Goal: Task Accomplishment & Management: Manage account settings

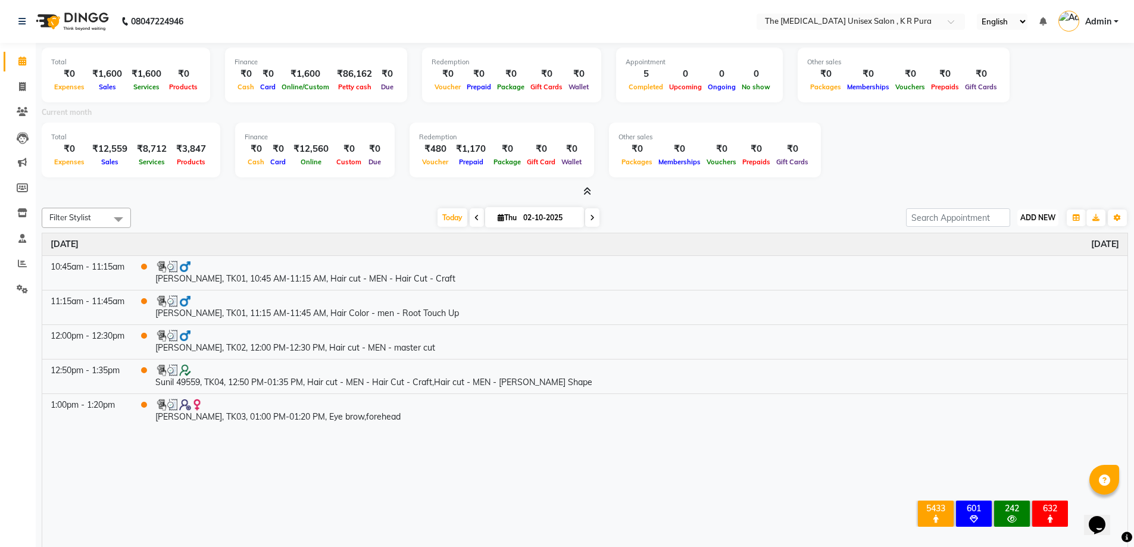
click at [1036, 219] on span "ADD NEW" at bounding box center [1038, 217] width 35 height 9
click at [1003, 260] on link "Add Invoice" at bounding box center [1011, 255] width 94 height 15
select select "service"
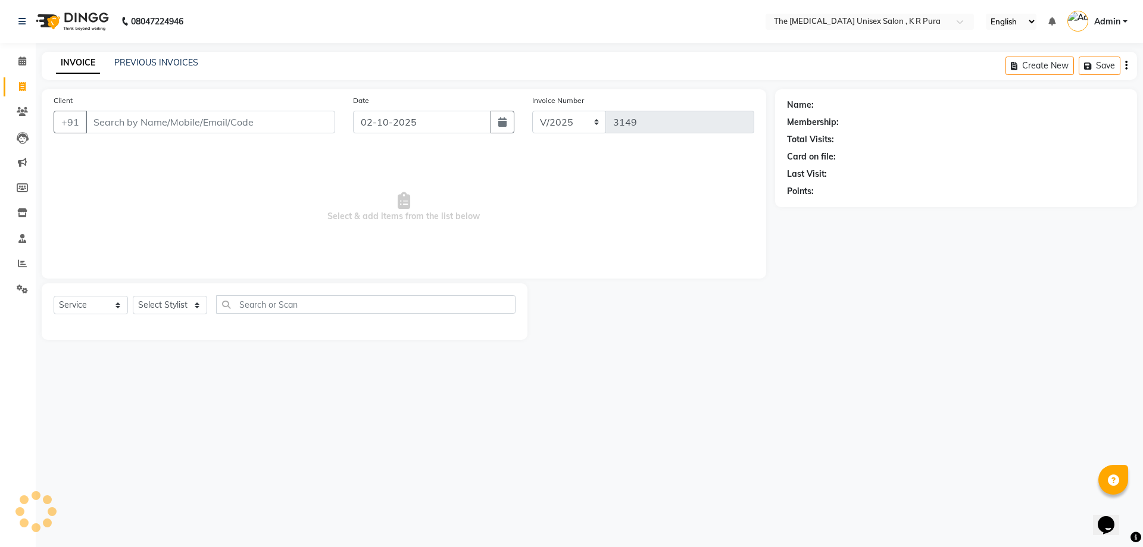
click at [127, 116] on input "Client" at bounding box center [211, 122] width 250 height 23
click at [114, 116] on input "Client" at bounding box center [211, 122] width 250 height 23
click at [92, 122] on input "9902178677" at bounding box center [180, 122] width 189 height 23
click at [157, 120] on input "9902178677" at bounding box center [180, 122] width 189 height 23
click at [194, 137] on div "Client [PHONE_NUMBER] Add Client" at bounding box center [195, 118] width 300 height 49
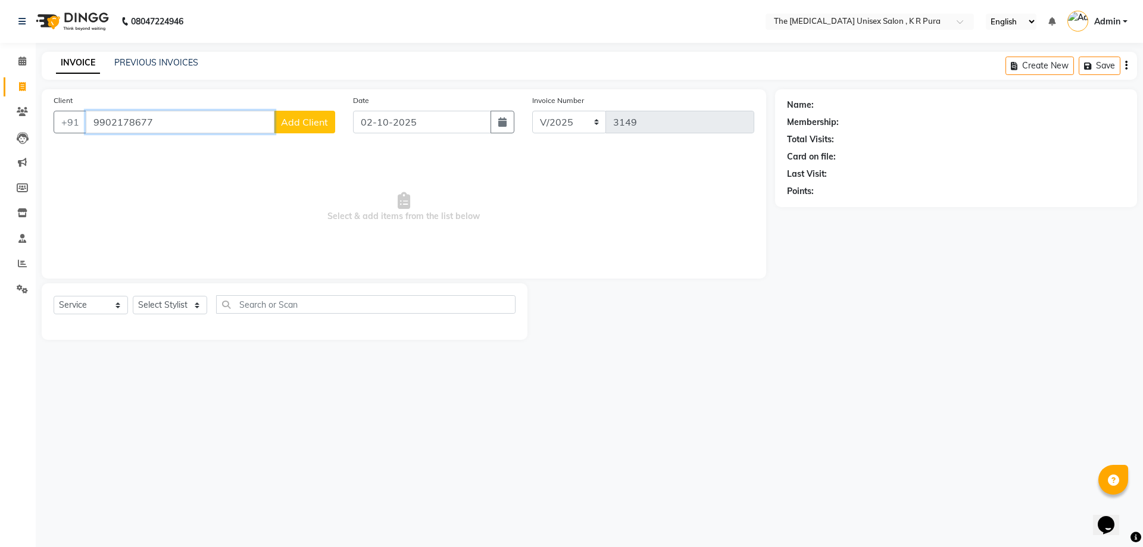
click at [178, 126] on input "9902178677" at bounding box center [180, 122] width 189 height 23
click at [177, 126] on input "9902178677" at bounding box center [180, 122] width 189 height 23
click at [173, 124] on input "9902178677" at bounding box center [180, 122] width 189 height 23
click at [156, 122] on input "9902178677" at bounding box center [180, 122] width 189 height 23
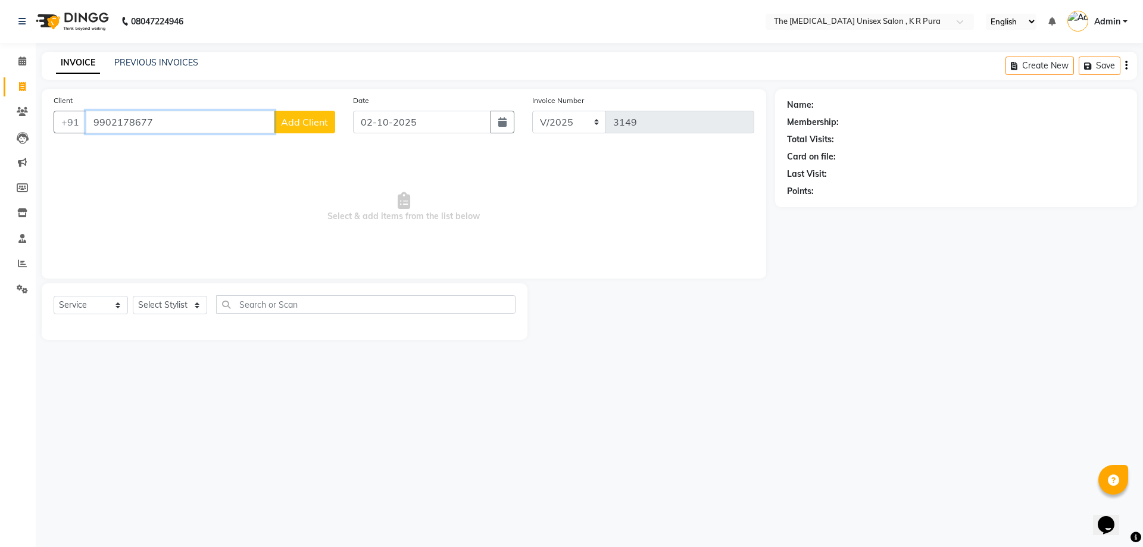
click at [156, 122] on input "9902178677" at bounding box center [180, 122] width 189 height 23
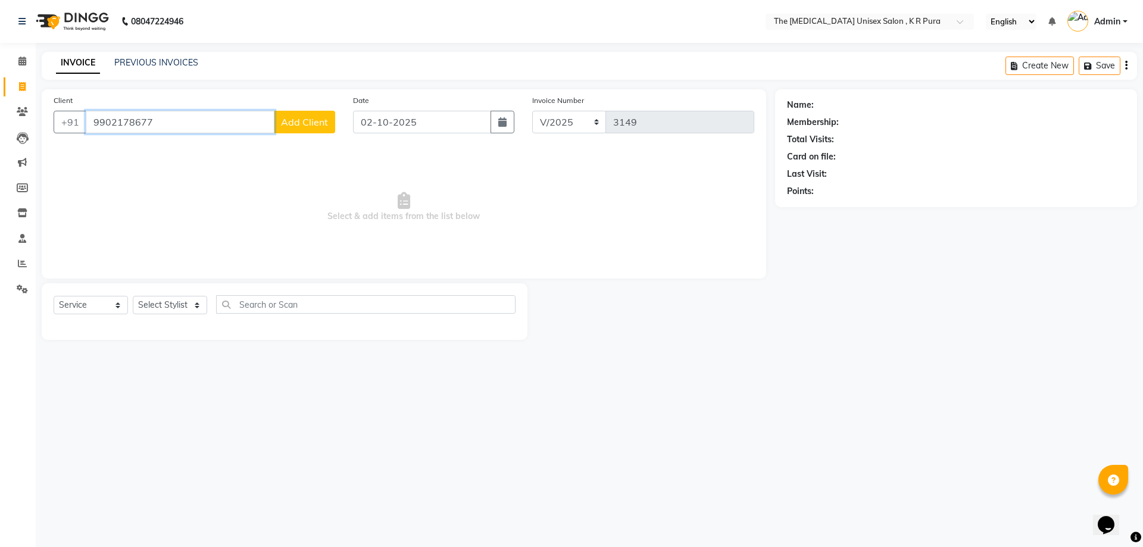
click at [191, 116] on input "9902178677" at bounding box center [180, 122] width 189 height 23
type input "9"
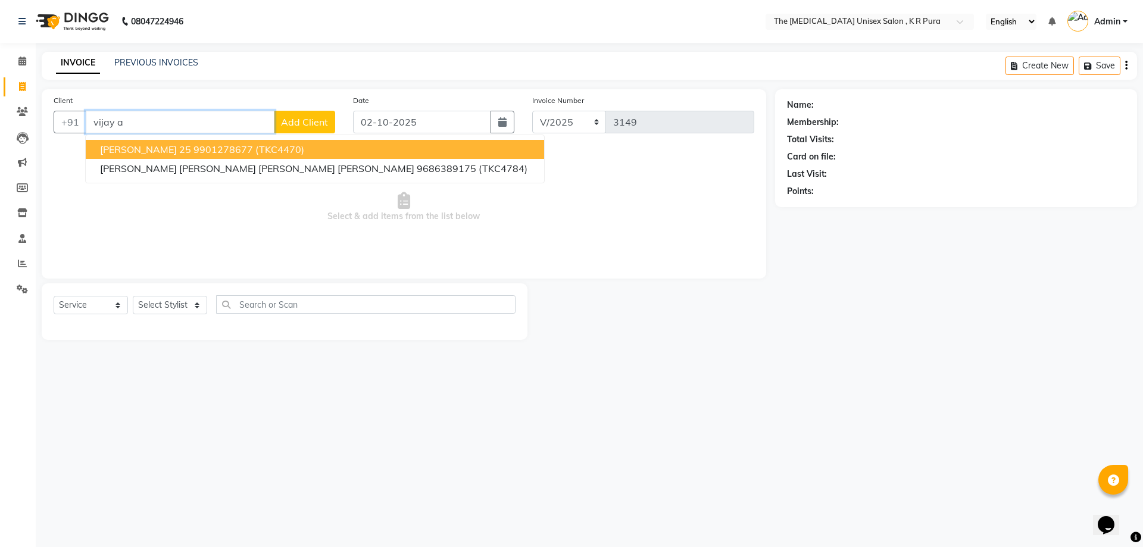
click at [152, 151] on span "[PERSON_NAME] 25" at bounding box center [145, 150] width 91 height 12
type input "9901278677"
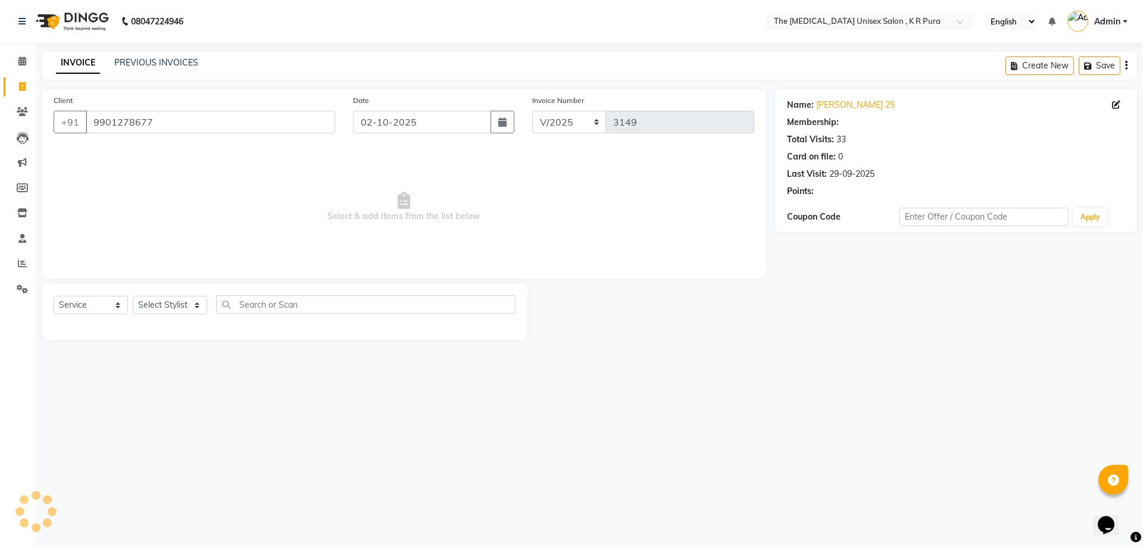
select select "2: Object"
click at [170, 308] on select "Select Stylist [PERSON_NAME] [PERSON_NAME] [PERSON_NAME] [PERSON_NAME]" at bounding box center [170, 305] width 74 height 18
select select "88538"
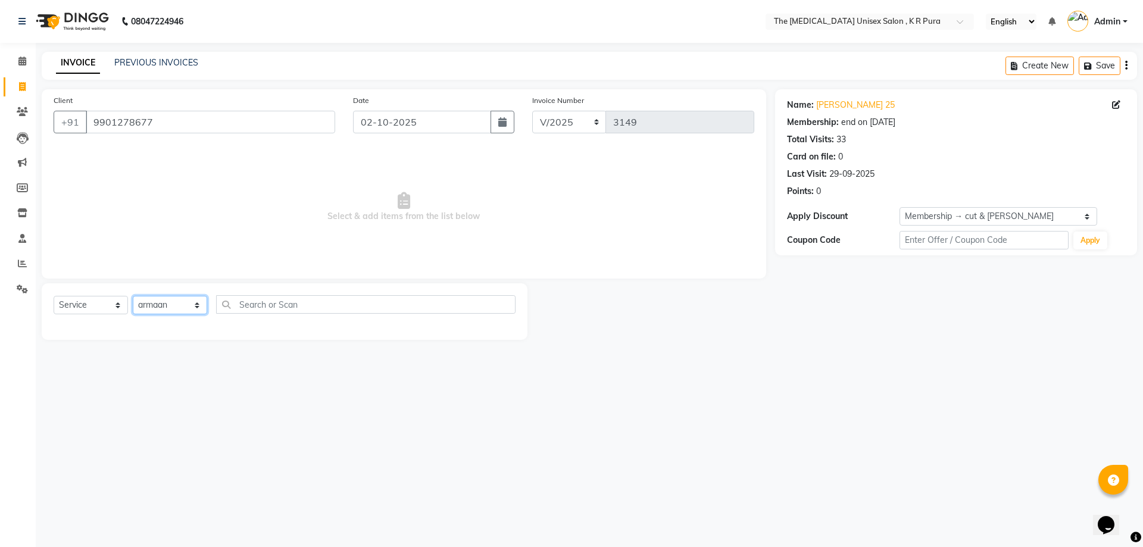
click at [133, 296] on select "Select Stylist [PERSON_NAME] [PERSON_NAME] [PERSON_NAME] [PERSON_NAME]" at bounding box center [170, 305] width 74 height 18
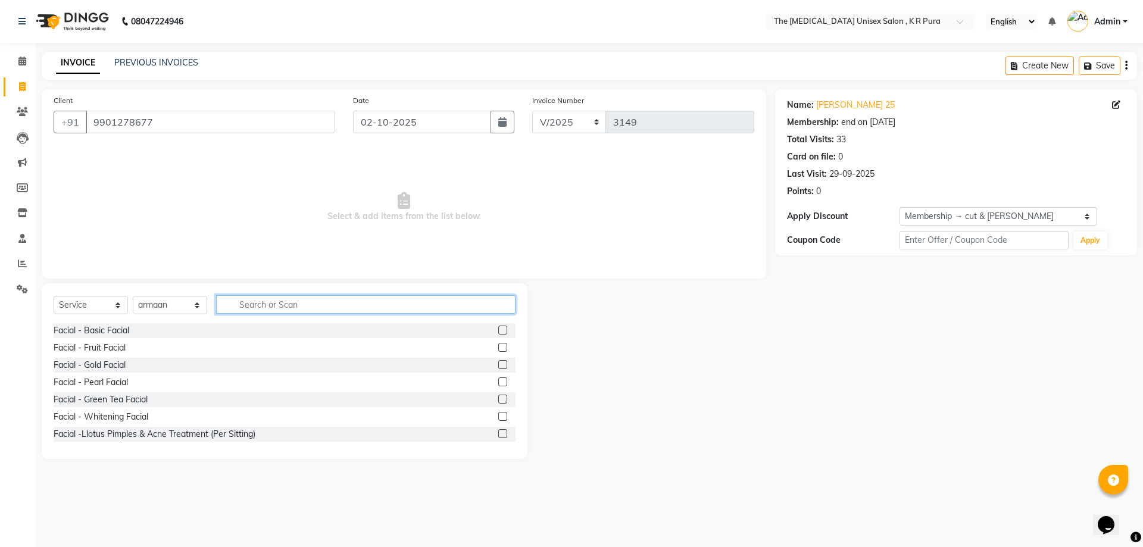
click at [254, 307] on input "text" at bounding box center [366, 304] width 300 height 18
type input "cut"
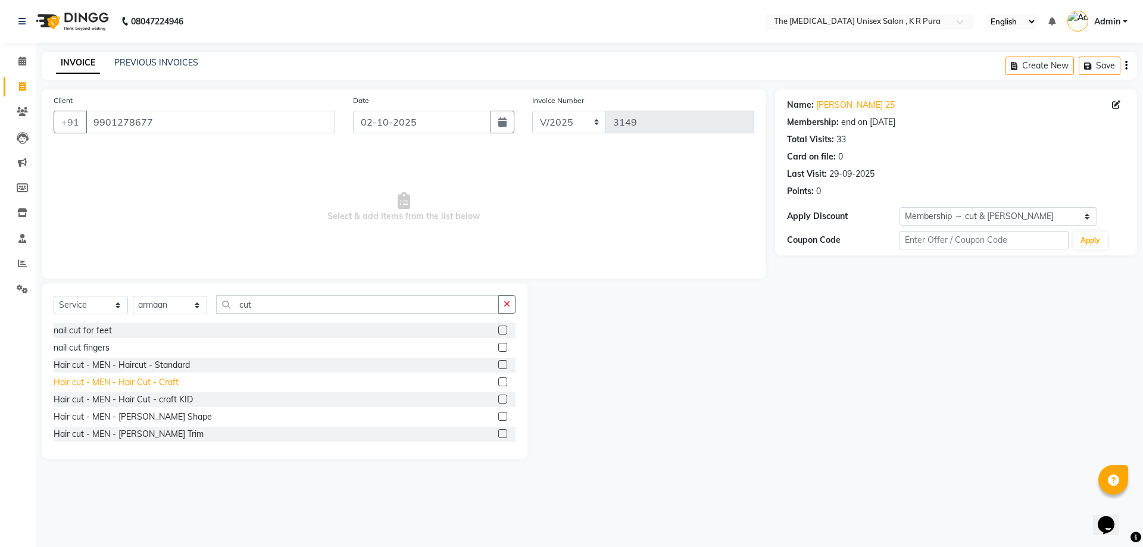
click at [139, 385] on div "Hair cut - MEN - Hair Cut - Craft" at bounding box center [116, 382] width 125 height 13
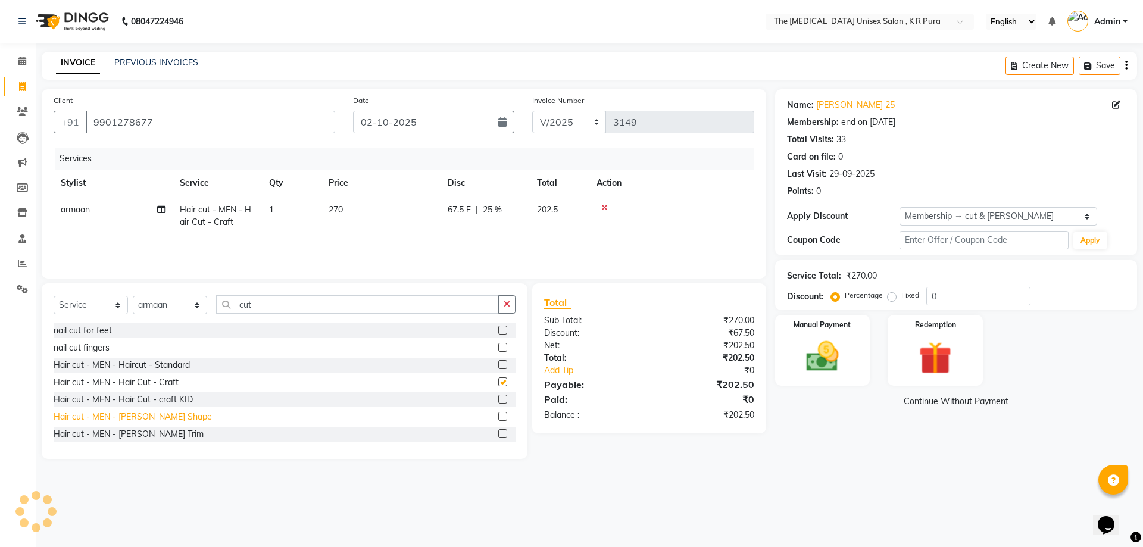
checkbox input "false"
click at [149, 420] on div "Hair cut - MEN - [PERSON_NAME] Shape" at bounding box center [133, 417] width 158 height 13
checkbox input "false"
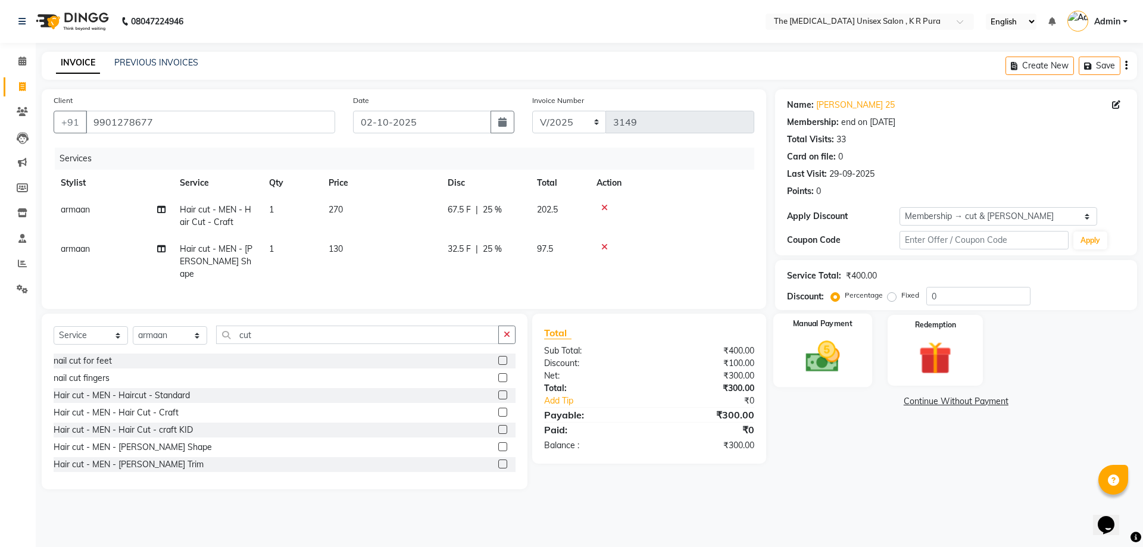
click at [826, 352] on img at bounding box center [822, 356] width 55 height 39
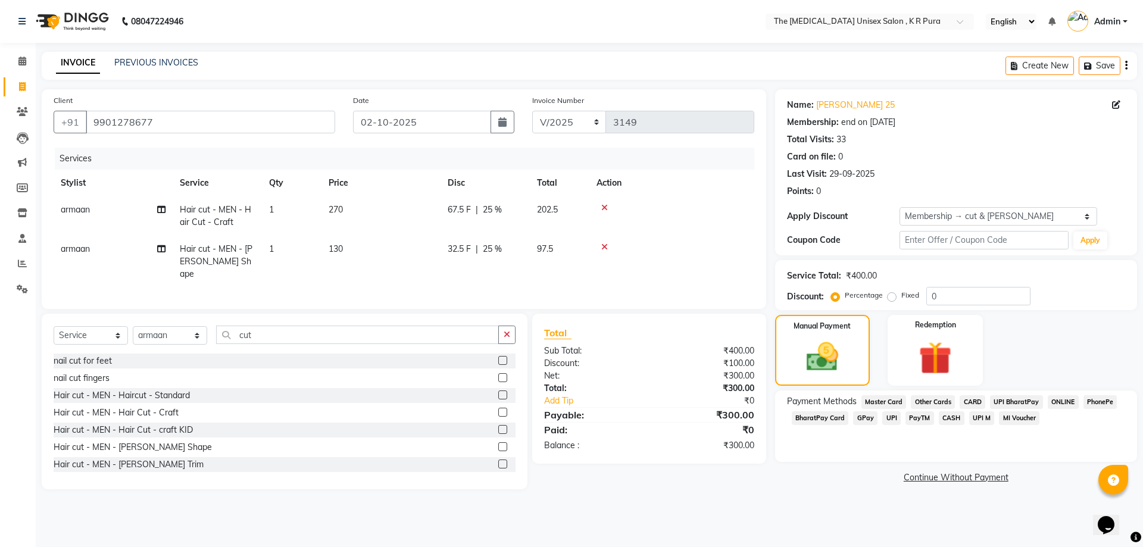
click at [866, 421] on span "GPay" at bounding box center [865, 419] width 24 height 14
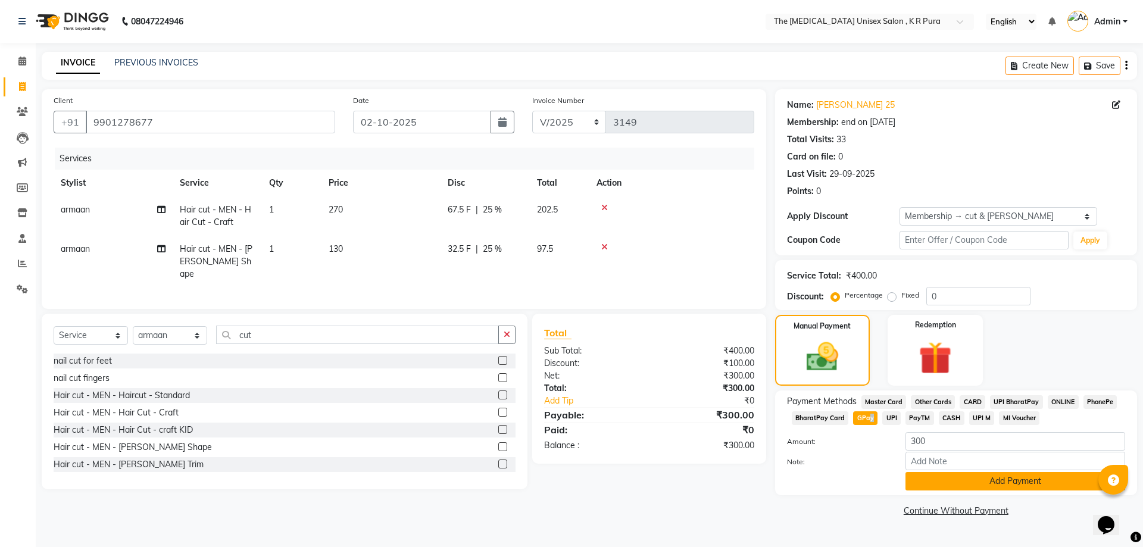
click at [1008, 484] on button "Add Payment" at bounding box center [1016, 481] width 220 height 18
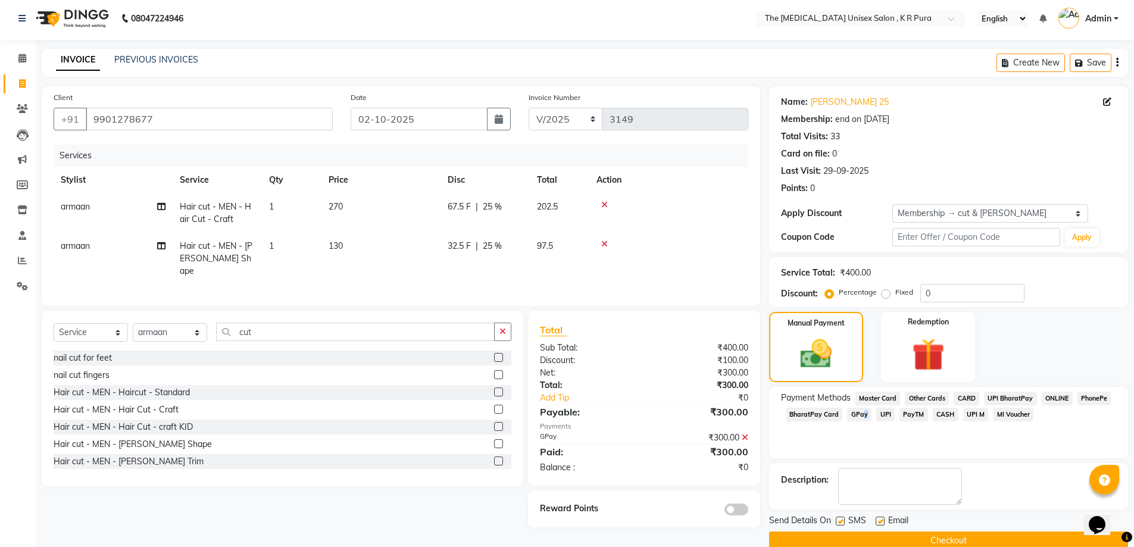
scroll to position [24, 0]
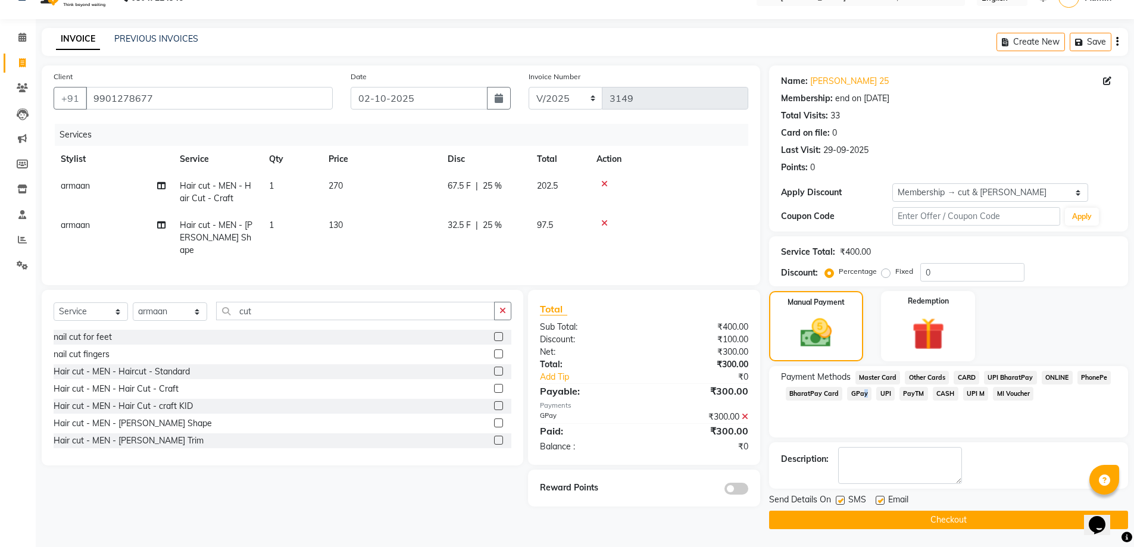
click at [994, 522] on button "Checkout" at bounding box center [948, 520] width 359 height 18
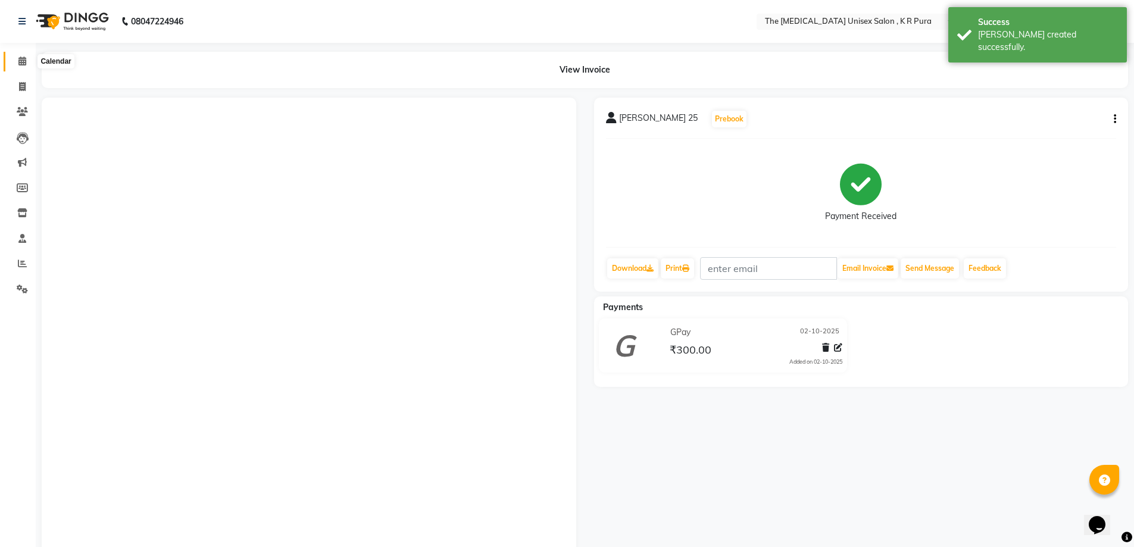
click at [26, 63] on icon at bounding box center [22, 61] width 8 height 9
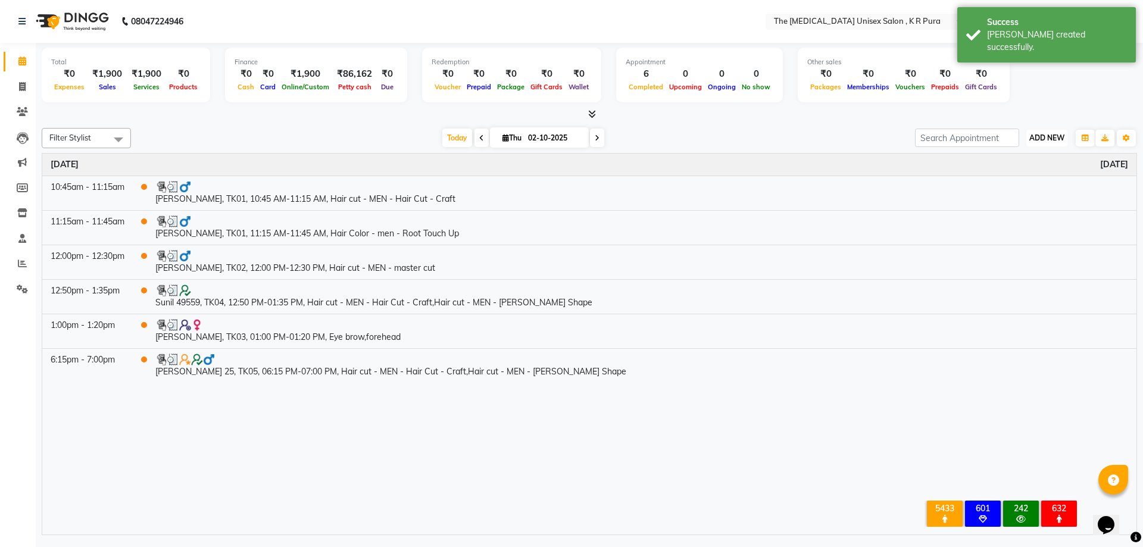
click at [1050, 139] on span "ADD NEW" at bounding box center [1047, 137] width 35 height 9
click at [1023, 173] on link "Add Invoice" at bounding box center [1020, 176] width 94 height 15
select select "service"
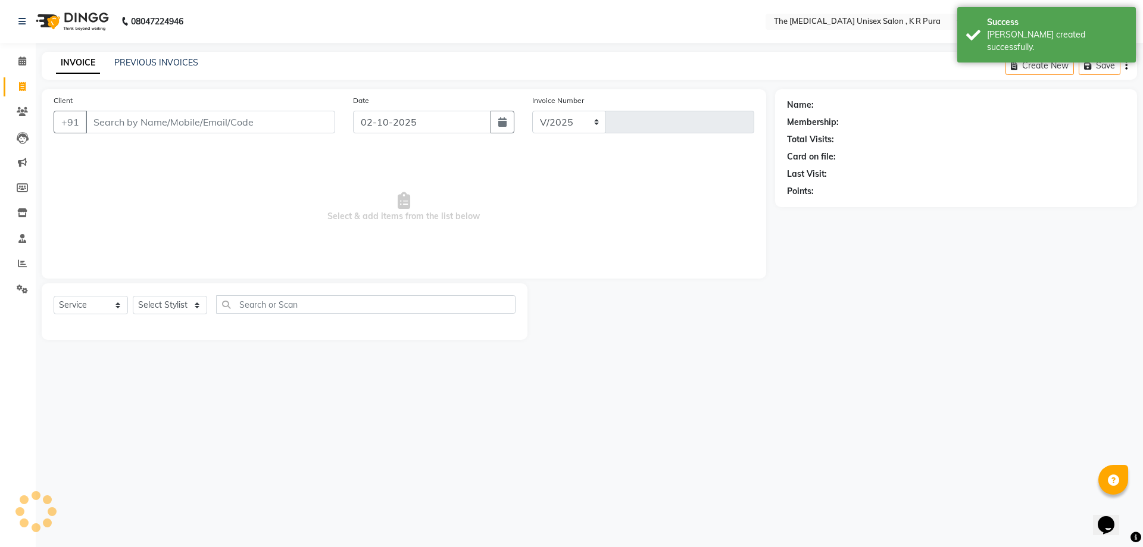
select select "4050"
type input "3150"
click at [135, 120] on input "Client" at bounding box center [211, 122] width 250 height 23
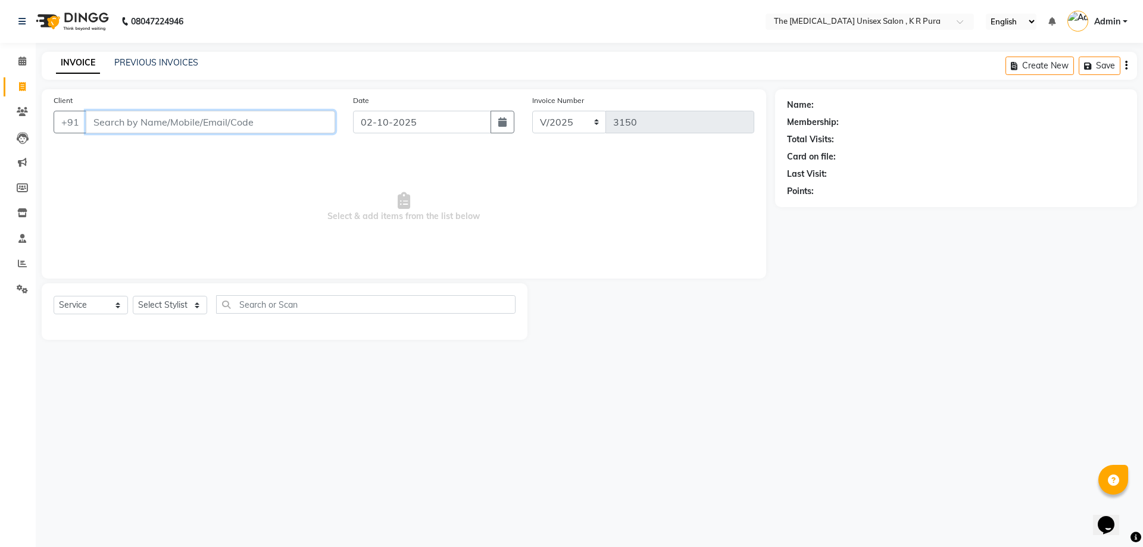
click at [146, 123] on input "Client" at bounding box center [211, 122] width 250 height 23
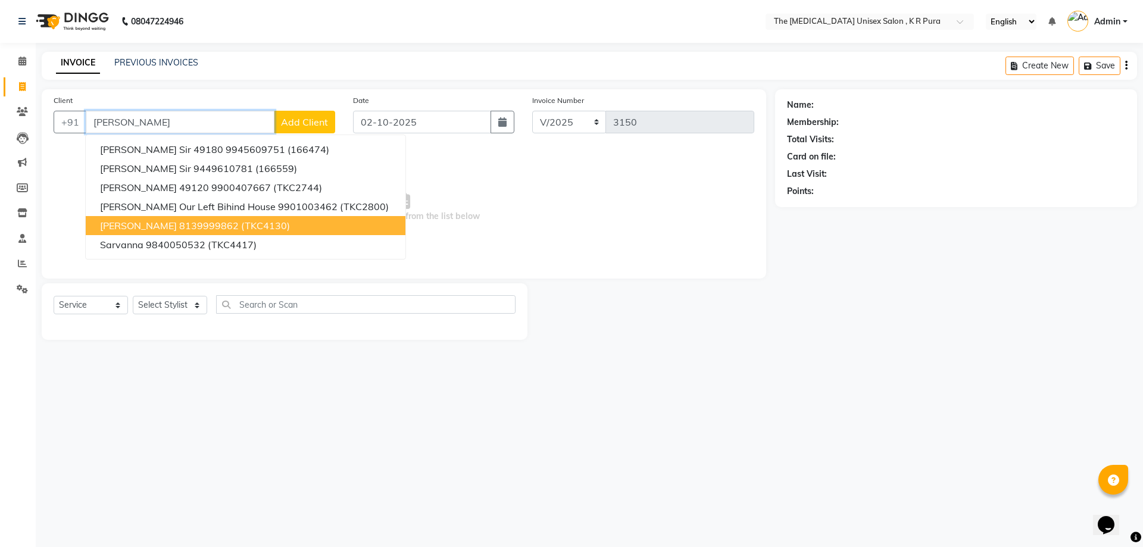
click at [239, 228] on ngb-highlight "8139999862" at bounding box center [209, 226] width 60 height 12
type input "8139999862"
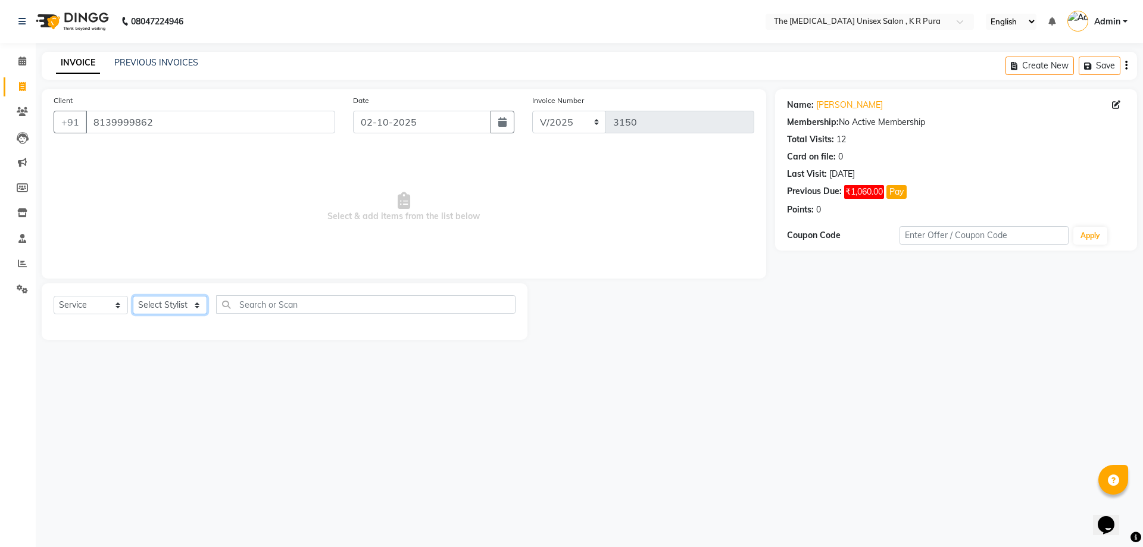
click at [195, 303] on select "Select Stylist [PERSON_NAME] [PERSON_NAME] [PERSON_NAME] [PERSON_NAME]" at bounding box center [170, 305] width 74 height 18
click at [133, 296] on select "Select Stylist [PERSON_NAME] [PERSON_NAME] [PERSON_NAME] [PERSON_NAME]" at bounding box center [170, 305] width 74 height 18
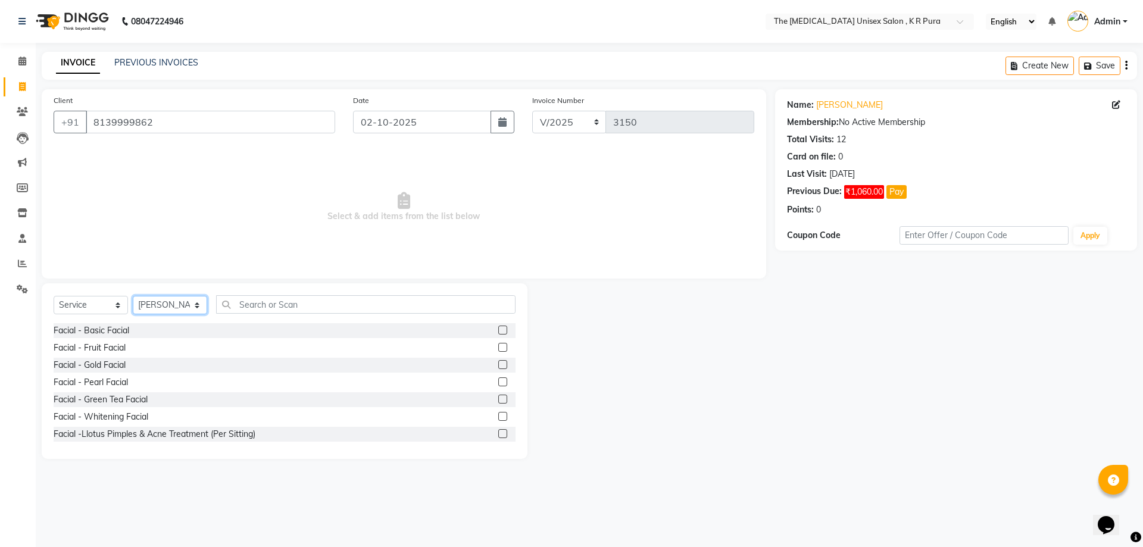
click at [201, 306] on select "Select Stylist [PERSON_NAME] [PERSON_NAME] [PERSON_NAME] [PERSON_NAME]" at bounding box center [170, 305] width 74 height 18
select select "86389"
click at [133, 296] on select "Select Stylist [PERSON_NAME] [PERSON_NAME] [PERSON_NAME] [PERSON_NAME]" at bounding box center [170, 305] width 74 height 18
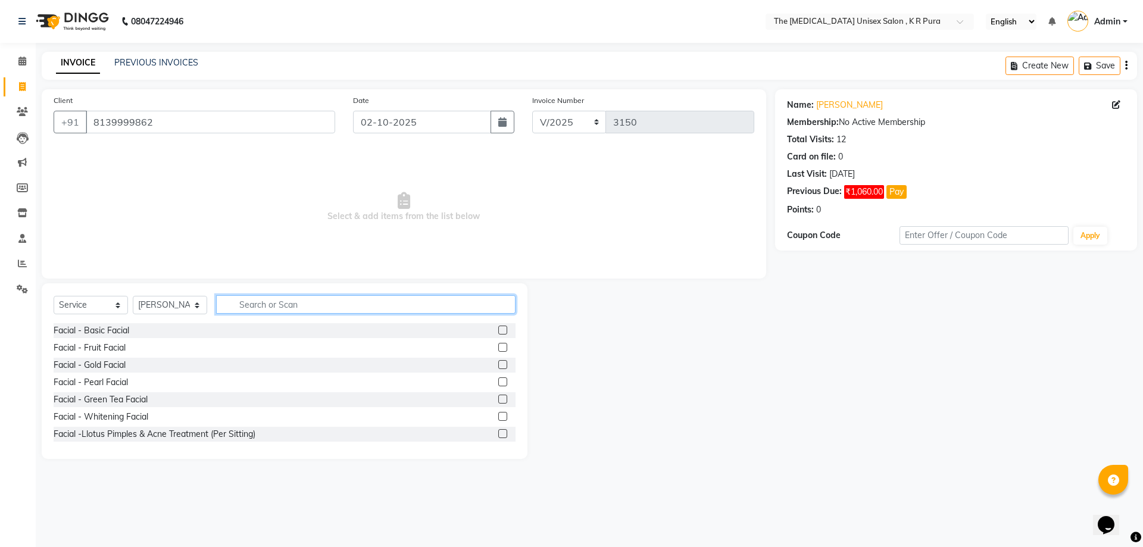
click at [266, 307] on input "text" at bounding box center [366, 304] width 300 height 18
type input "massa"
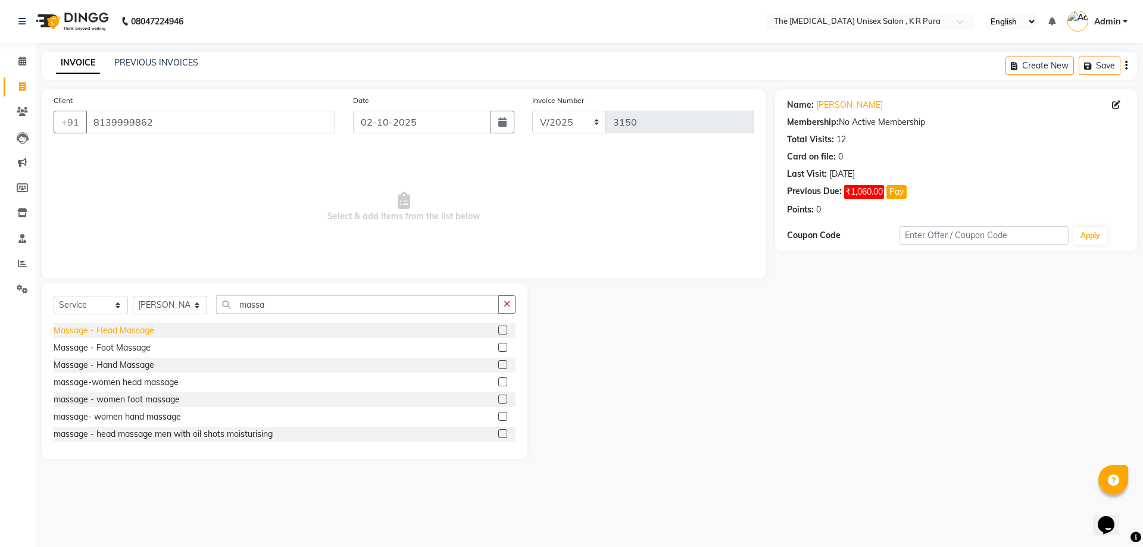
click at [136, 332] on div "Massage - Head Massage" at bounding box center [104, 331] width 101 height 13
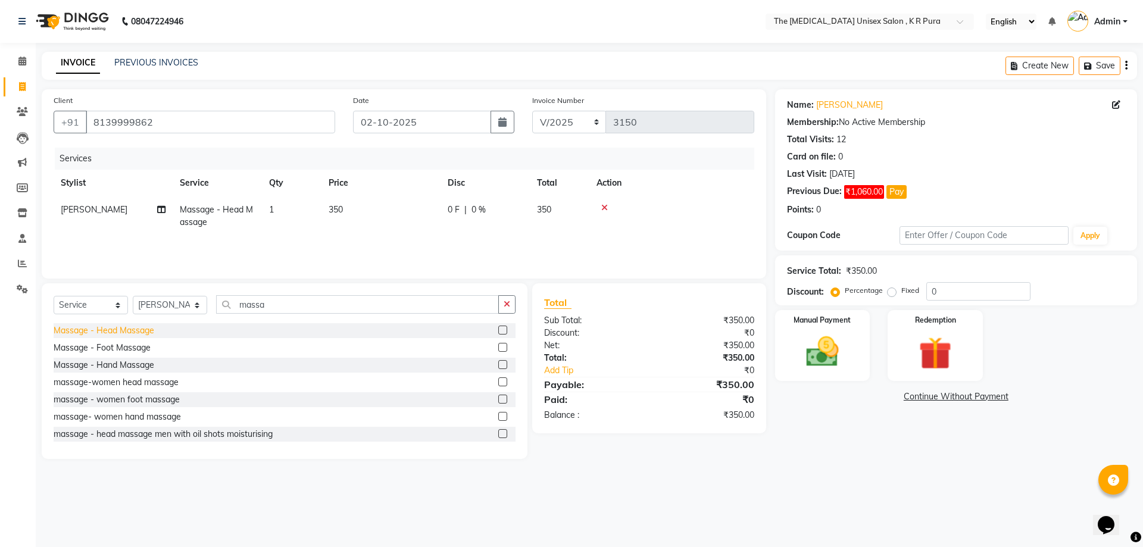
click at [136, 332] on div "Massage - Head Massage" at bounding box center [104, 331] width 101 height 13
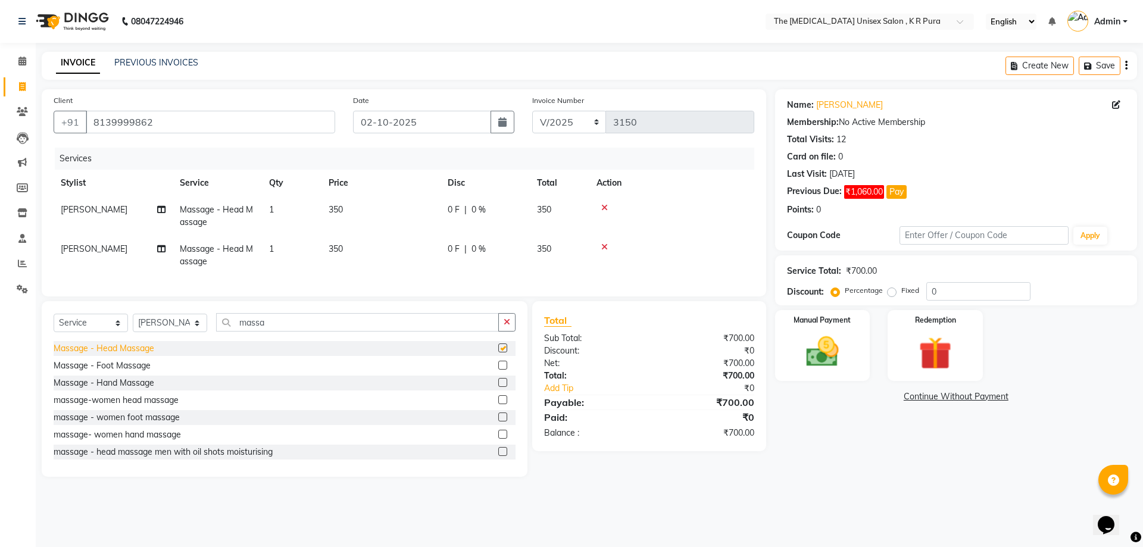
checkbox input "false"
click at [819, 355] on img at bounding box center [822, 351] width 55 height 39
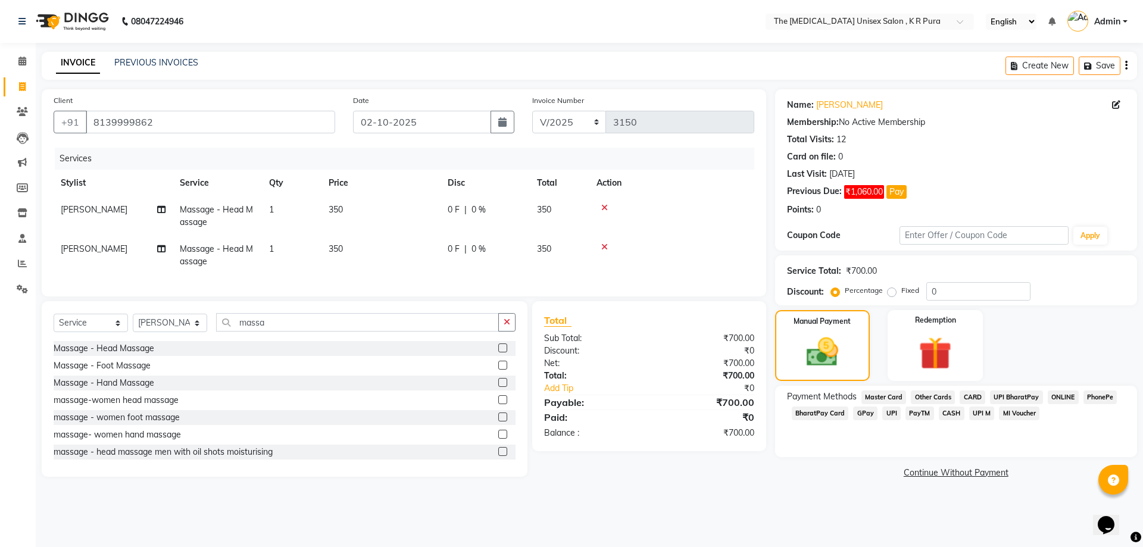
click at [865, 416] on span "GPay" at bounding box center [865, 414] width 24 height 14
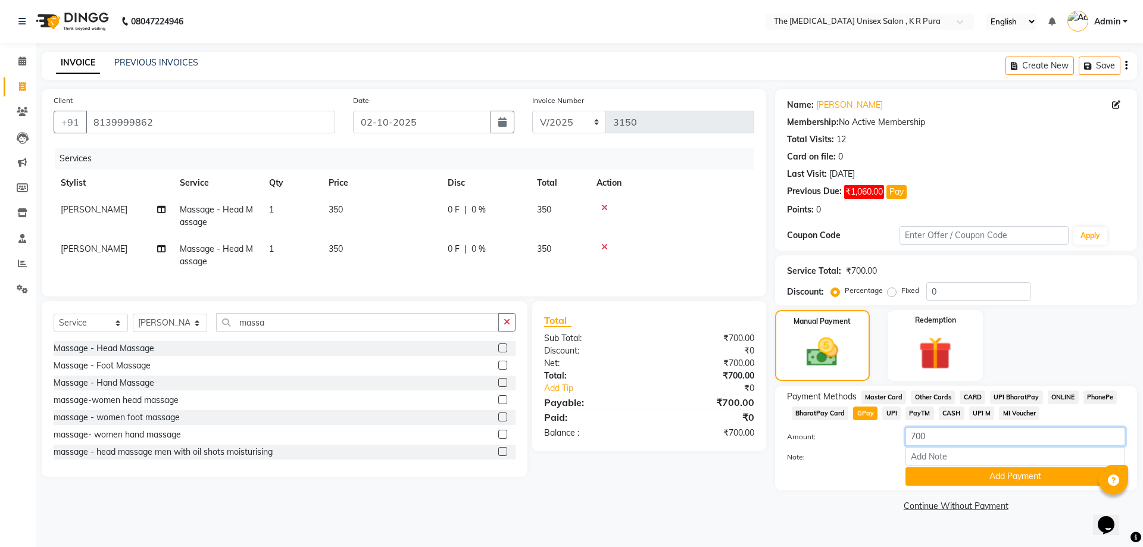
click at [952, 445] on input "700" at bounding box center [1016, 437] width 220 height 18
type input "7"
type input "700"
click at [1012, 475] on button "Add Payment" at bounding box center [1016, 476] width 220 height 18
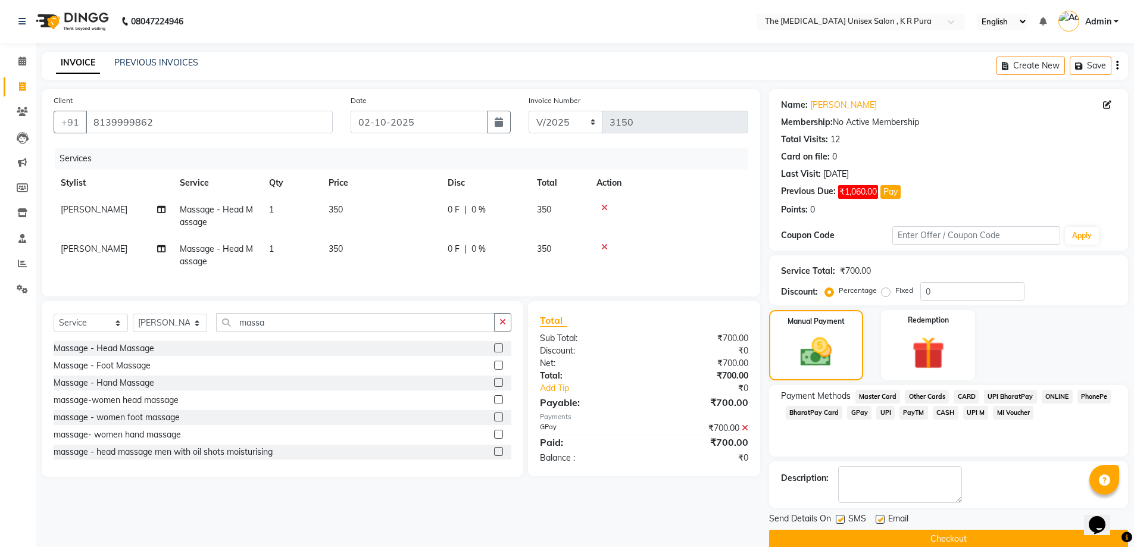
scroll to position [19, 0]
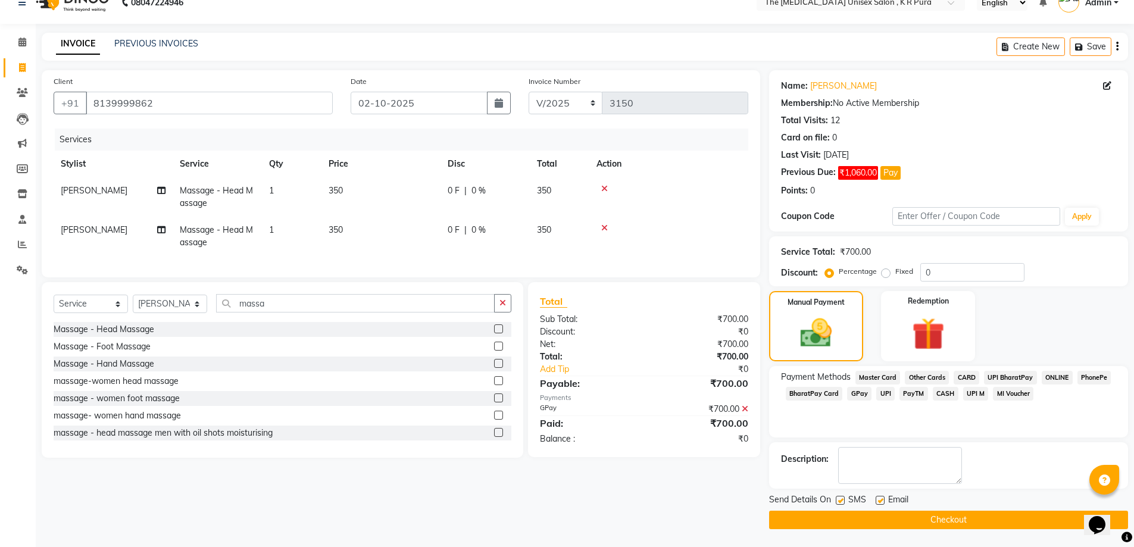
click at [989, 517] on button "Checkout" at bounding box center [948, 520] width 359 height 18
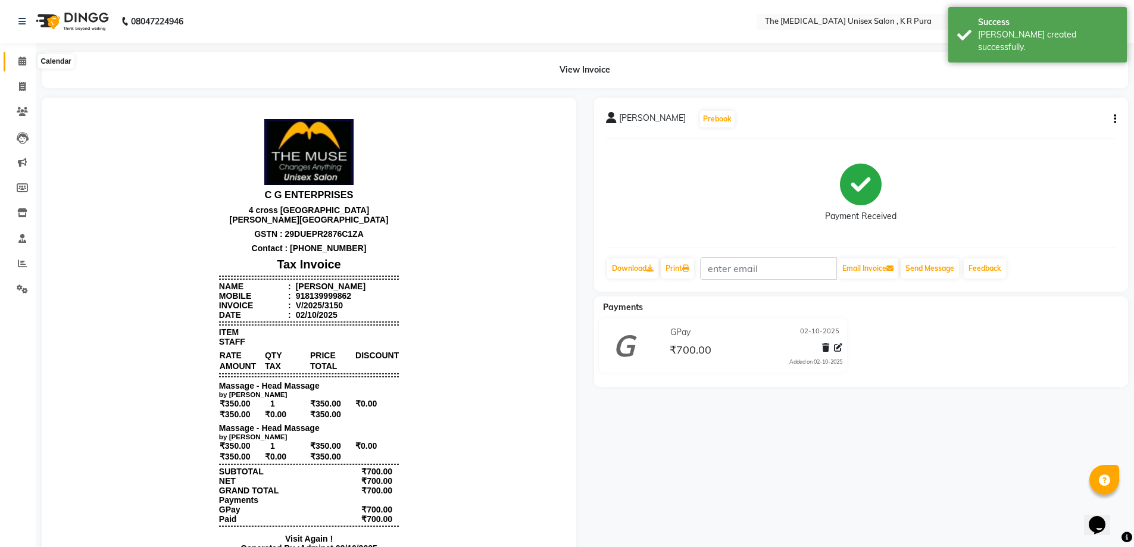
click at [25, 63] on icon at bounding box center [22, 61] width 8 height 9
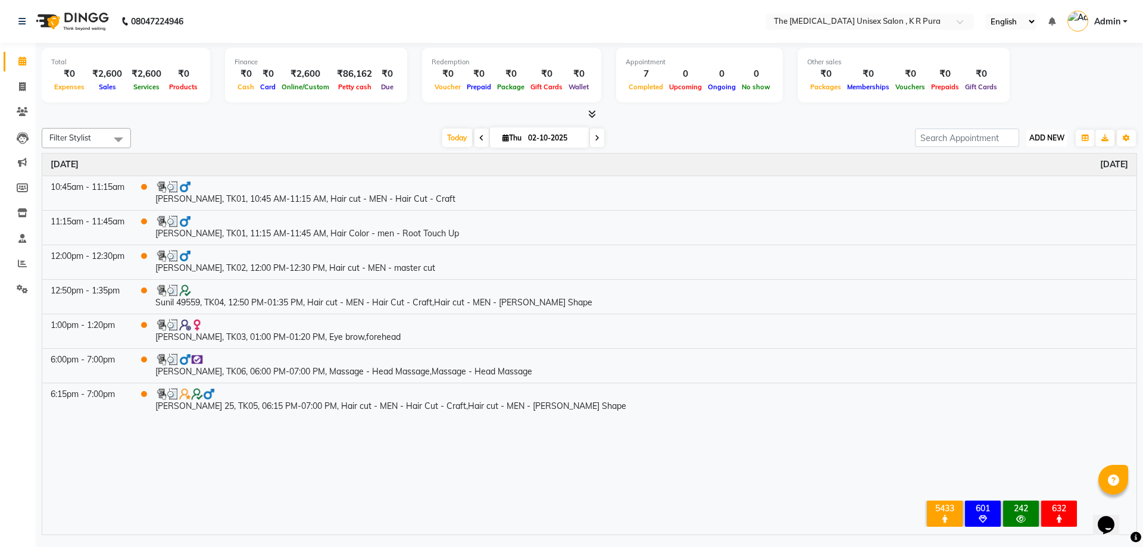
drag, startPoint x: 1052, startPoint y: 132, endPoint x: 1043, endPoint y: 141, distance: 12.6
click at [1051, 132] on button "ADD NEW Toggle Dropdown" at bounding box center [1047, 138] width 41 height 17
click at [1014, 177] on link "Add Invoice" at bounding box center [1020, 176] width 94 height 15
select select "service"
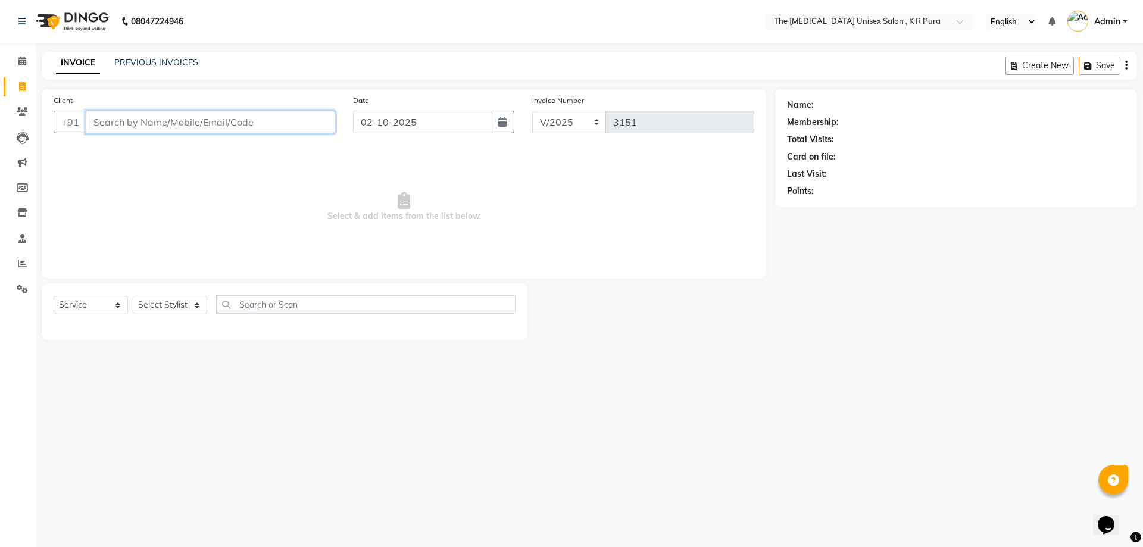
click at [139, 120] on input "Client" at bounding box center [211, 122] width 250 height 23
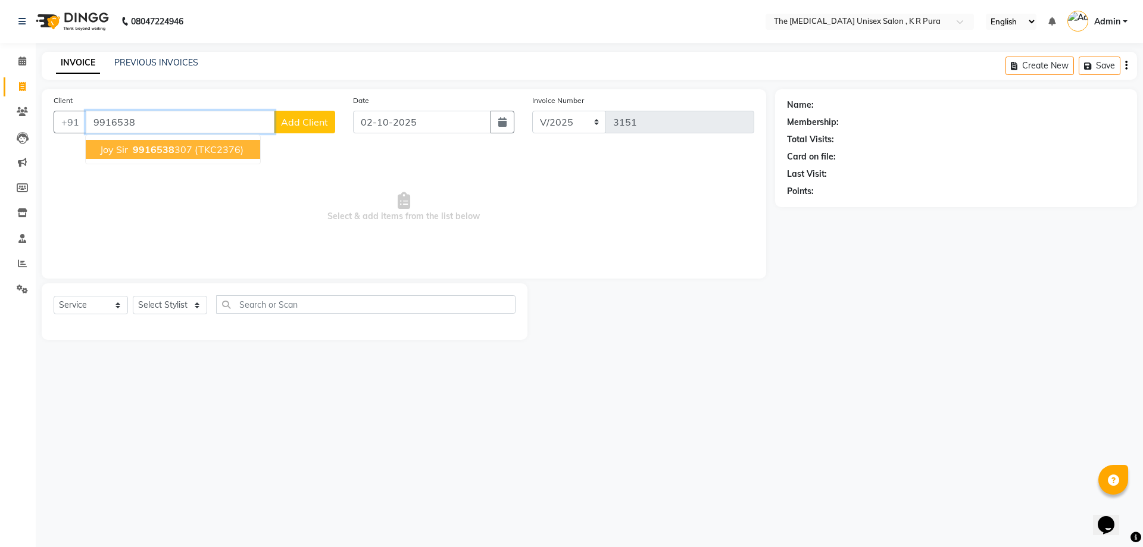
click at [157, 142] on button "joy sir 9916538 307 (TKC2376)" at bounding box center [173, 149] width 174 height 19
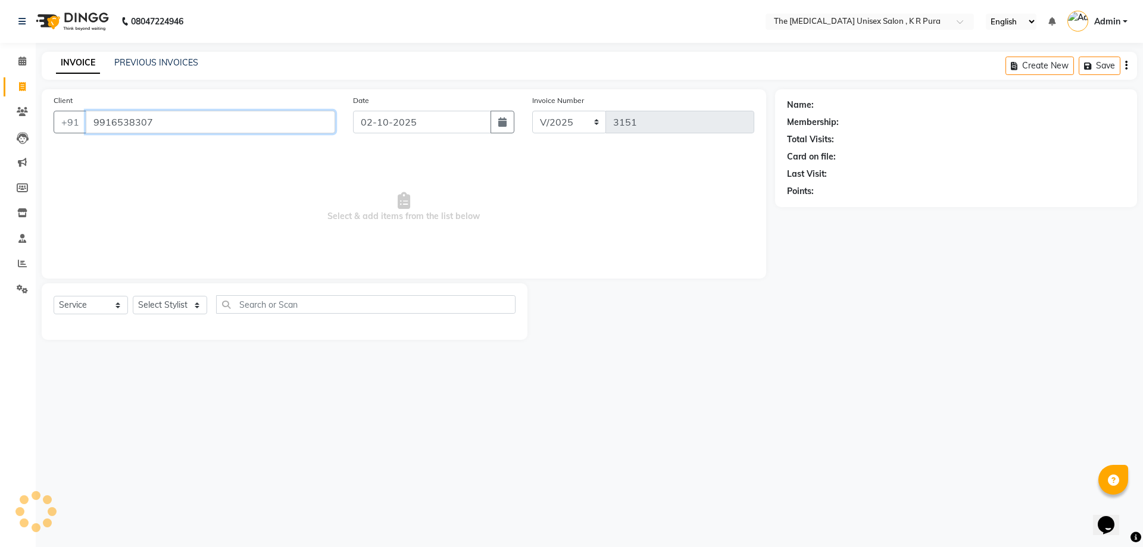
type input "9916538307"
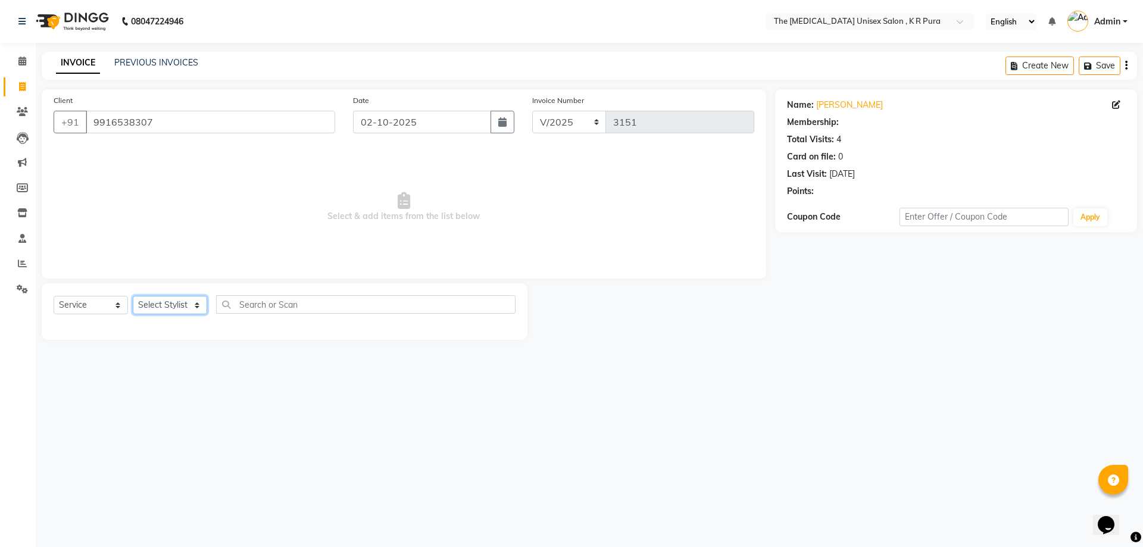
click at [195, 308] on select "Select Stylist [PERSON_NAME] [PERSON_NAME] [PERSON_NAME] [PERSON_NAME]" at bounding box center [170, 305] width 74 height 18
select select "86389"
click at [133, 296] on select "Select Stylist [PERSON_NAME] [PERSON_NAME] [PERSON_NAME] [PERSON_NAME]" at bounding box center [170, 305] width 74 height 18
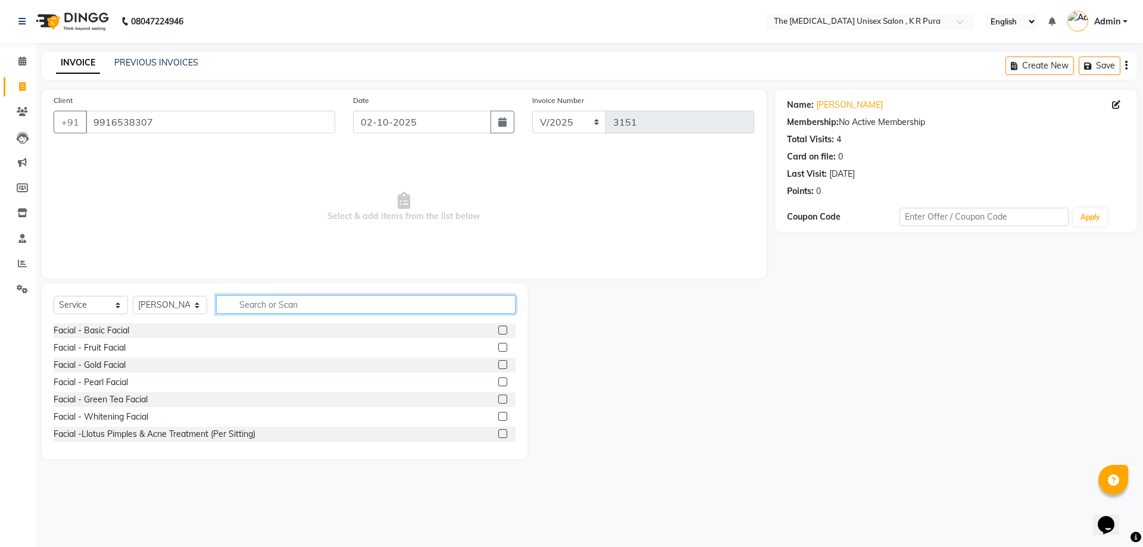
click at [256, 297] on input "text" at bounding box center [366, 304] width 300 height 18
type input "foot m"
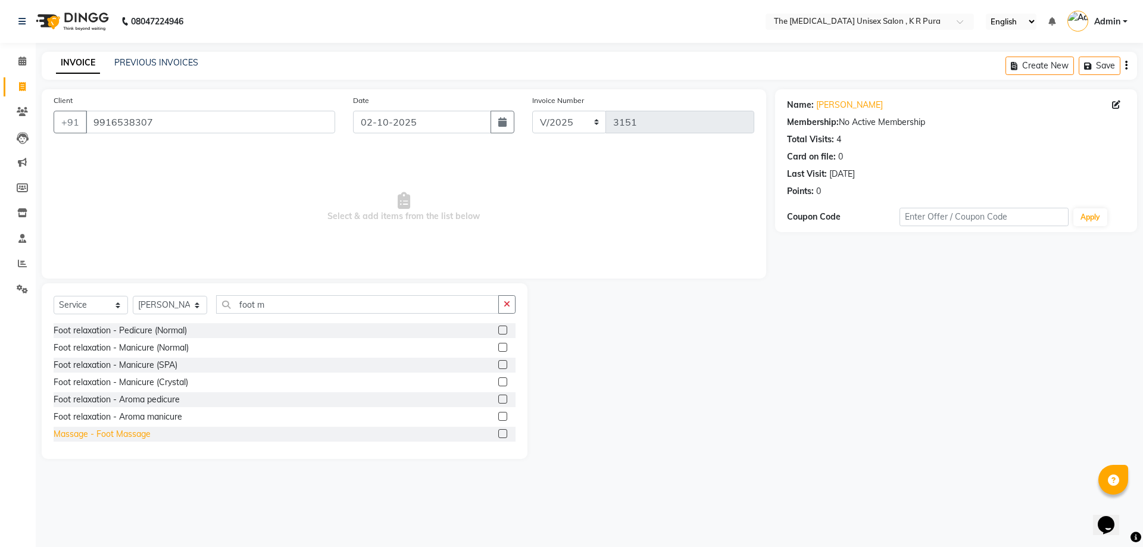
click at [97, 435] on div "Massage - Foot Massage" at bounding box center [102, 434] width 97 height 13
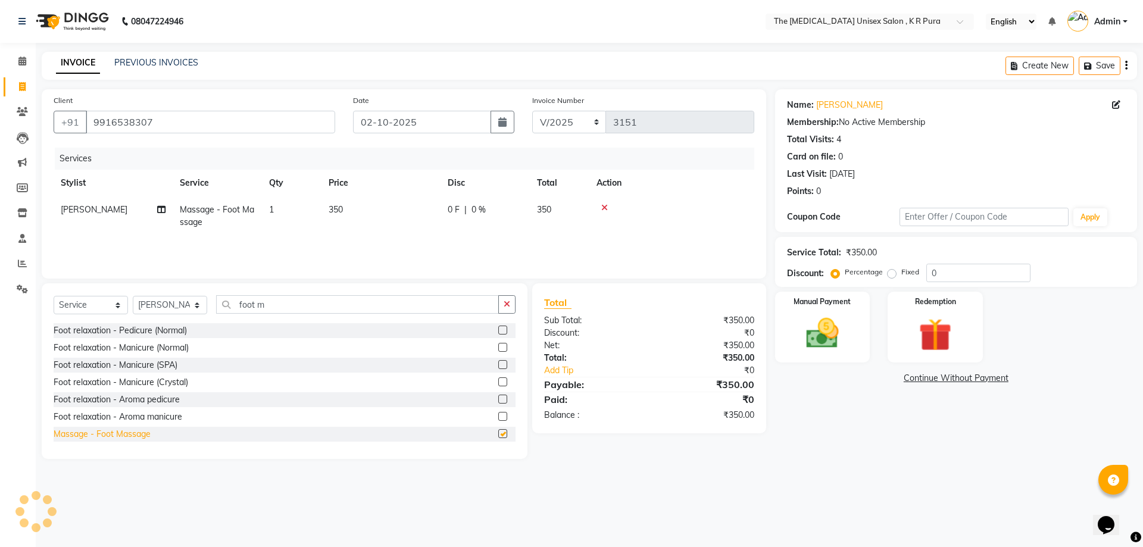
checkbox input "false"
click at [831, 315] on img at bounding box center [822, 333] width 55 height 39
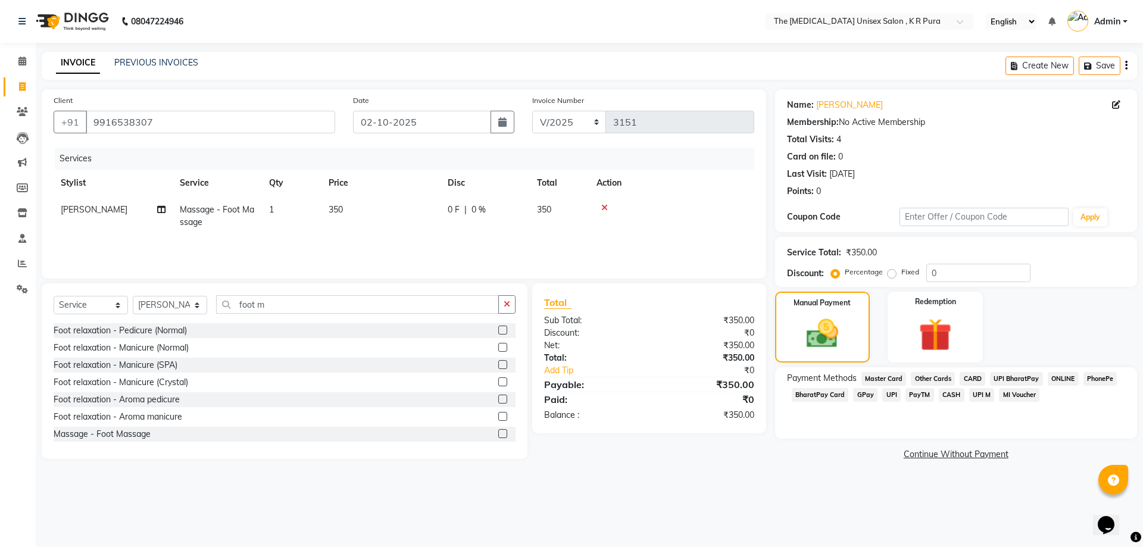
click at [867, 394] on span "GPay" at bounding box center [865, 395] width 24 height 14
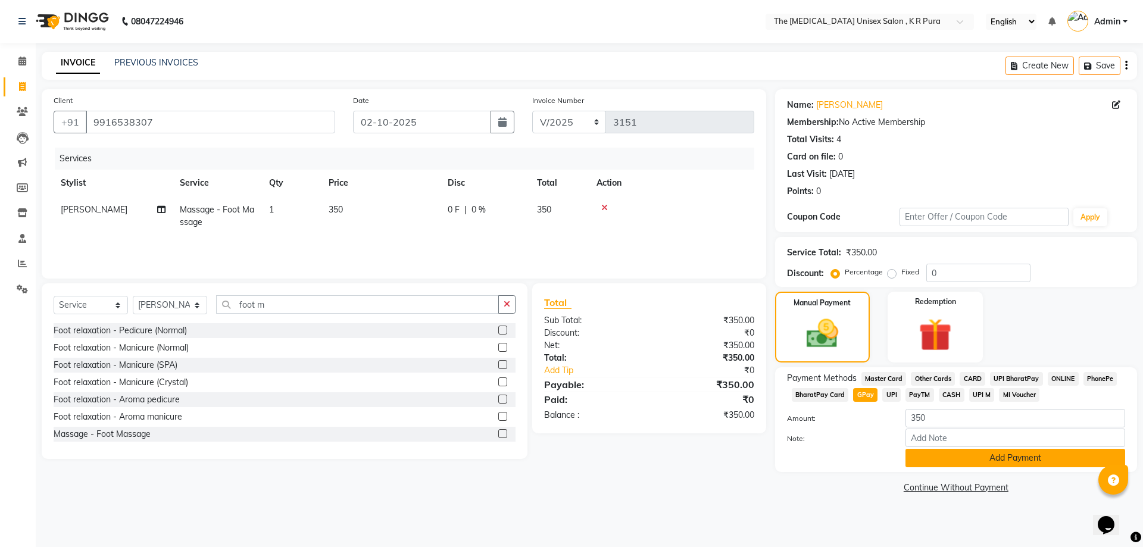
click at [996, 459] on button "Add Payment" at bounding box center [1016, 458] width 220 height 18
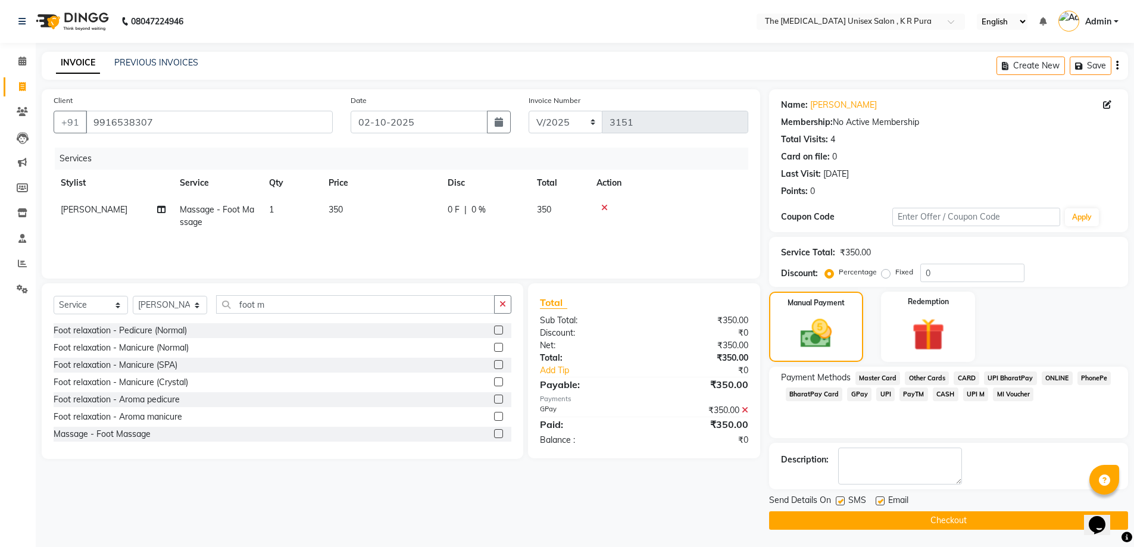
scroll to position [1, 0]
click at [972, 520] on button "Checkout" at bounding box center [948, 520] width 359 height 18
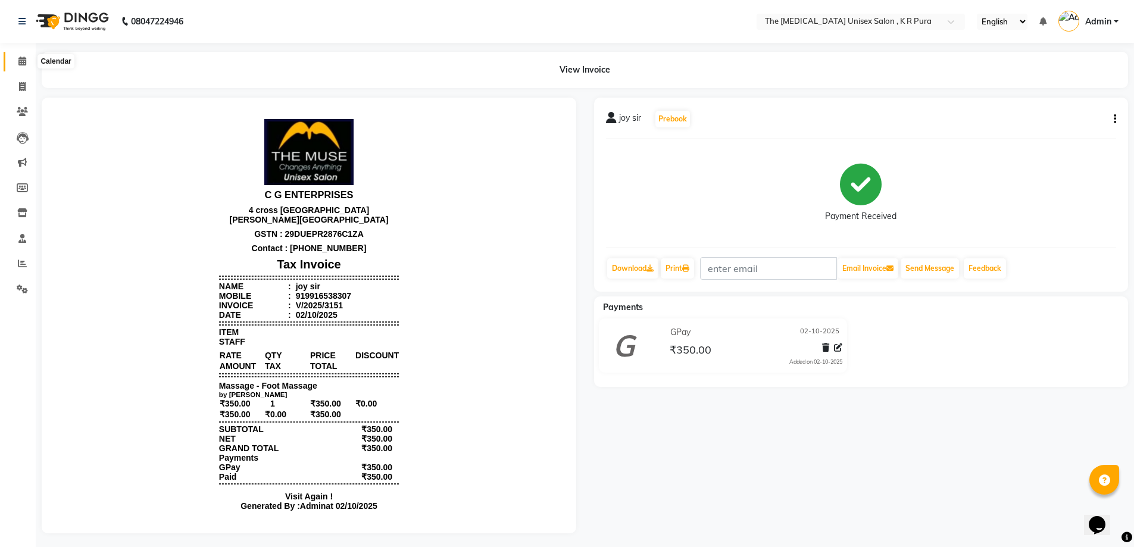
click at [20, 58] on icon at bounding box center [22, 61] width 8 height 9
